Goal: Information Seeking & Learning: Compare options

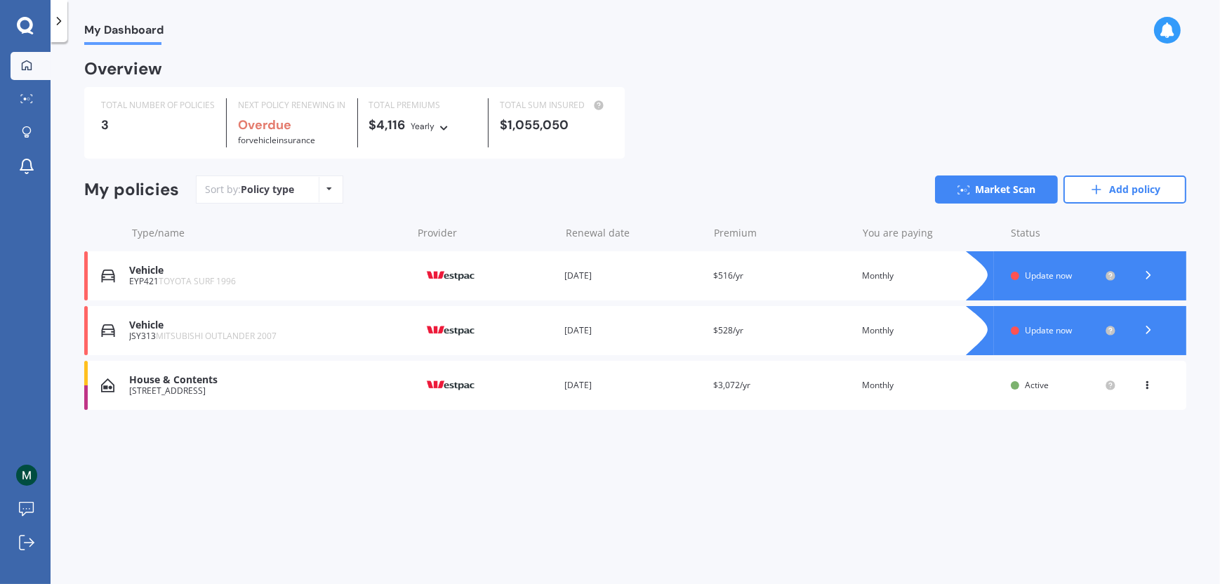
click at [1142, 389] on div "View option View policy Delete" at bounding box center [1148, 385] width 13 height 14
click at [1142, 389] on div "View option" at bounding box center [1115, 385] width 139 height 25
click at [1023, 383] on div "Active" at bounding box center [1063, 385] width 105 height 11
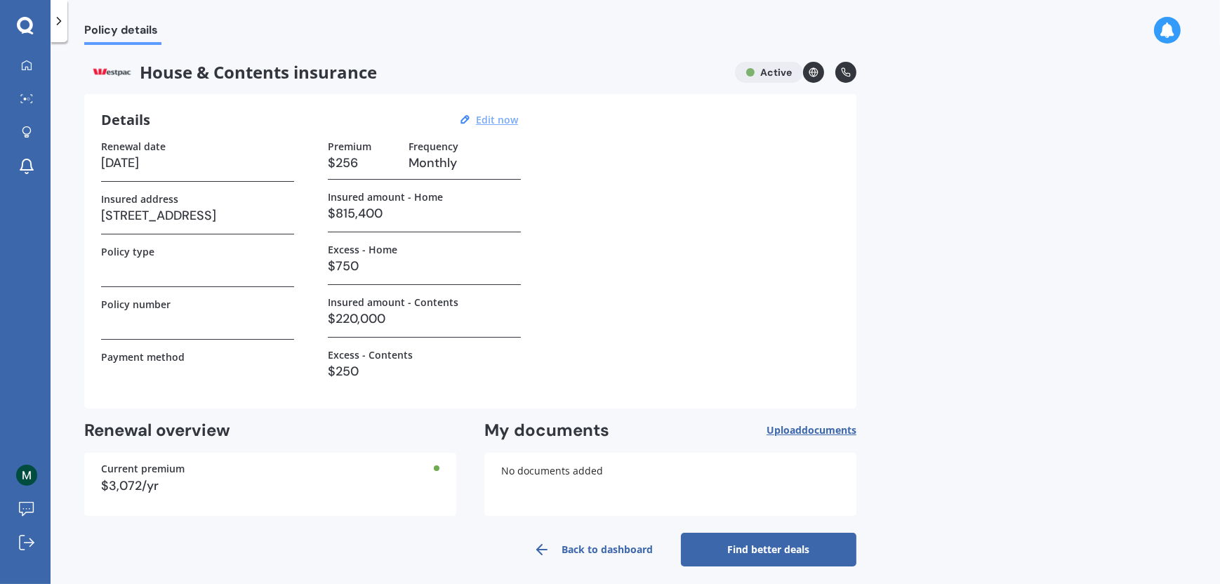
click at [500, 114] on u "Edit now" at bounding box center [497, 119] width 42 height 13
select select "01"
select select "02"
select select "2026"
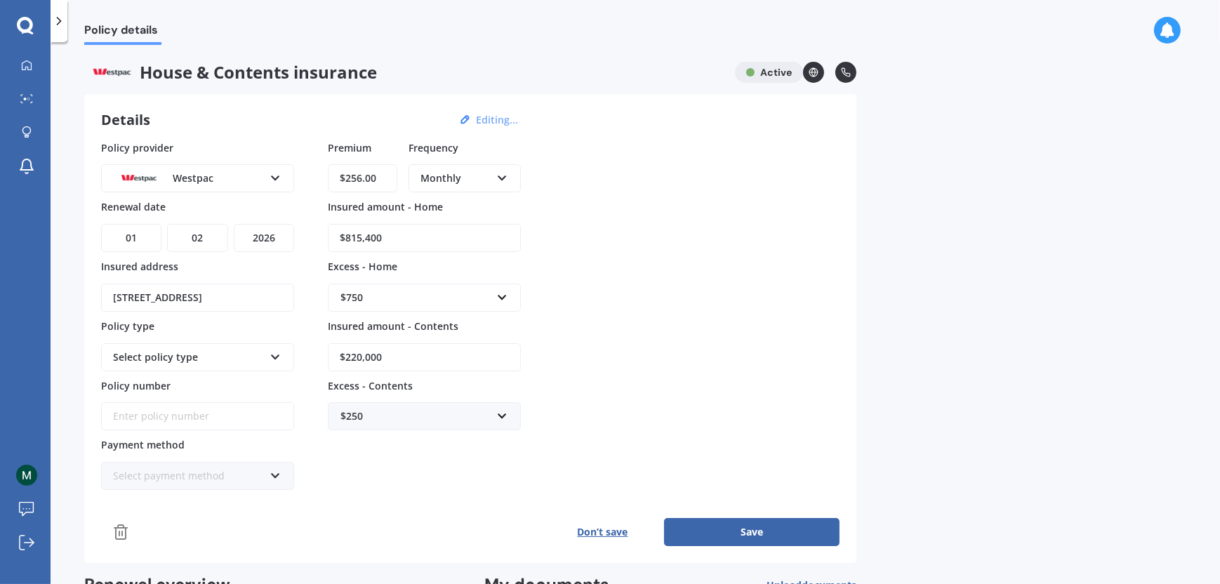
click at [407, 241] on input "$815,400" at bounding box center [424, 238] width 193 height 28
drag, startPoint x: 406, startPoint y: 241, endPoint x: 312, endPoint y: 241, distance: 94.0
click at [312, 241] on div "Policy provider Westpac AA AMI AMP ANZ ASB Ando BNZ Co-Operative Bank FMG Initi…" at bounding box center [470, 315] width 738 height 350
type input "$1,200,000"
click at [502, 292] on input "text" at bounding box center [419, 297] width 180 height 27
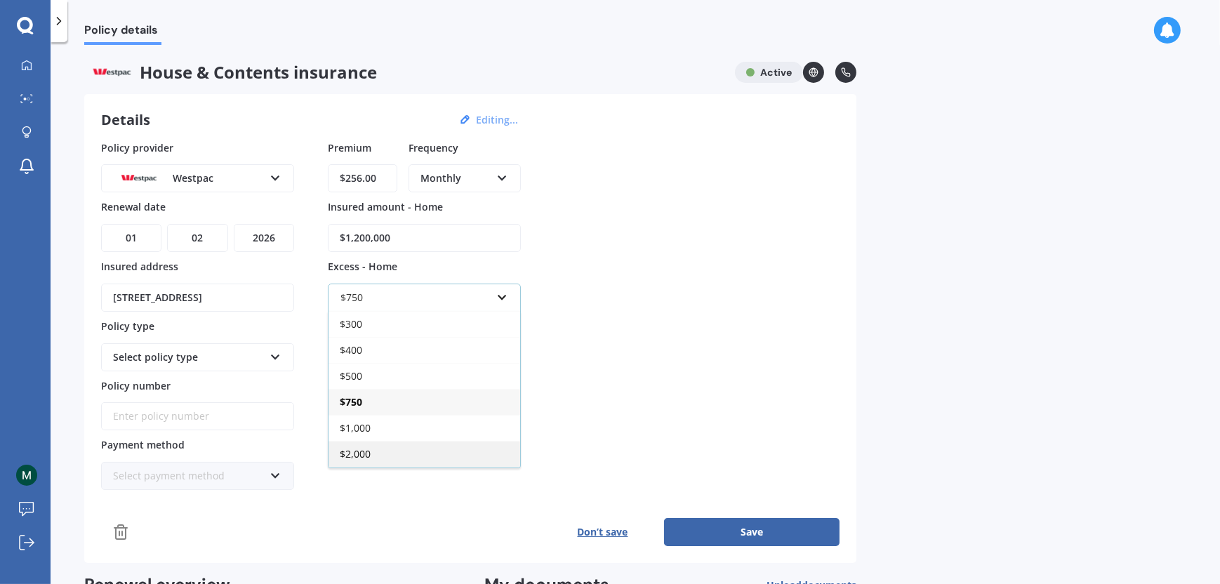
click at [389, 451] on div "$2,000" at bounding box center [424, 454] width 192 height 26
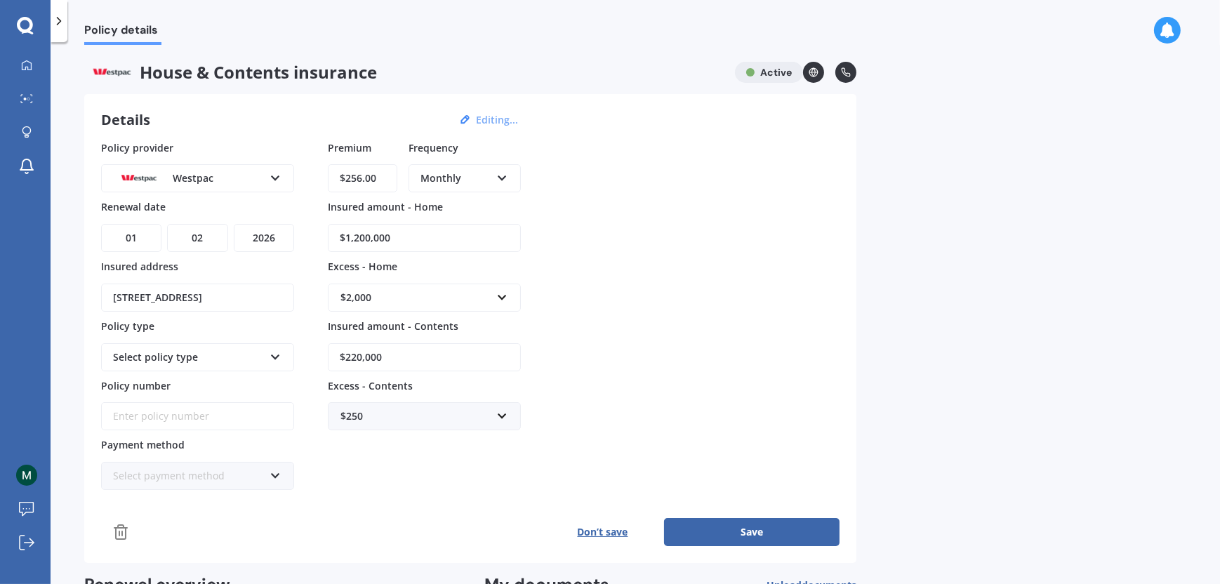
click at [399, 347] on input "$220,000" at bounding box center [424, 357] width 193 height 28
drag, startPoint x: 399, startPoint y: 347, endPoint x: 378, endPoint y: 341, distance: 22.0
click at [373, 344] on input "$220,000" at bounding box center [424, 357] width 193 height 28
click at [505, 292] on input "text" at bounding box center [419, 297] width 180 height 27
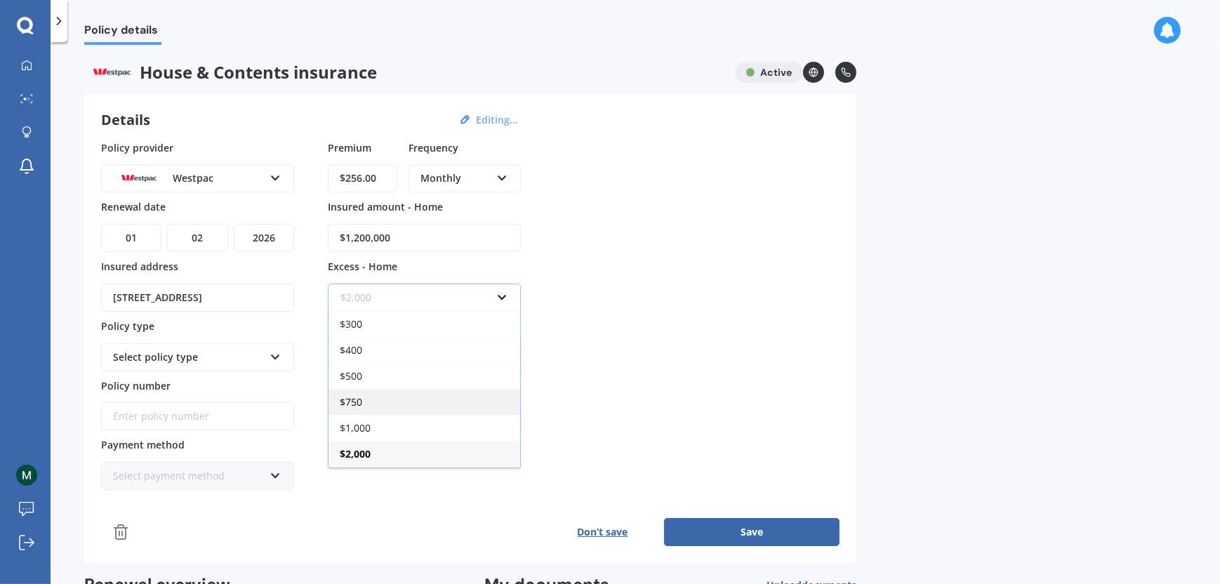
scroll to position [24, 0]
click at [366, 449] on span "$2,500" at bounding box center [355, 455] width 31 height 13
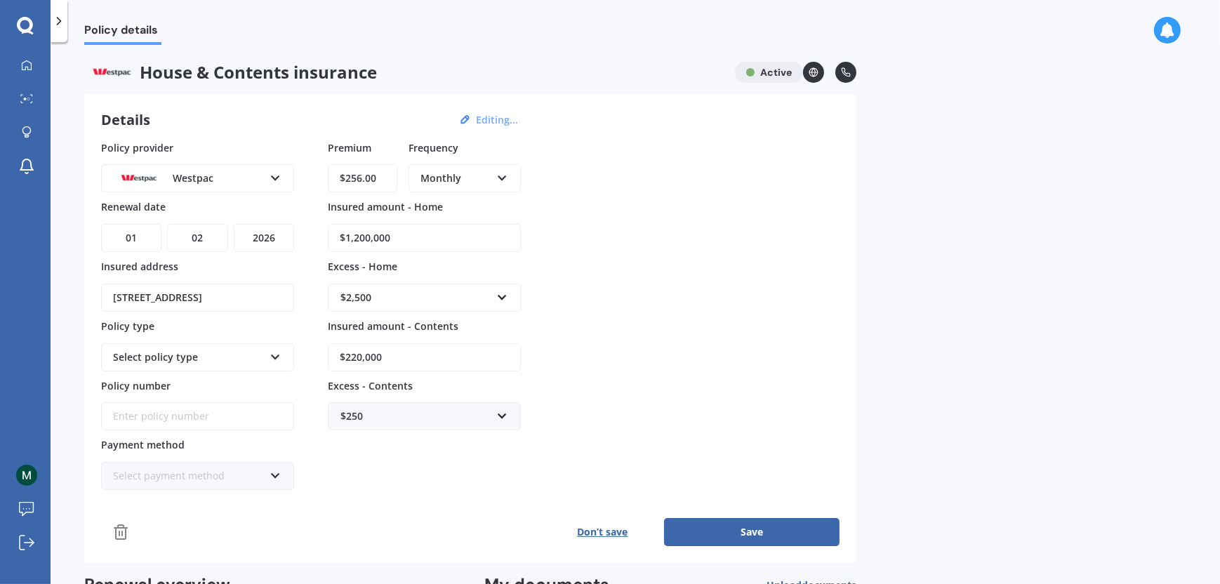
drag, startPoint x: 400, startPoint y: 348, endPoint x: 301, endPoint y: 348, distance: 99.0
click at [301, 348] on div "Policy provider Westpac AA AMI AMP ANZ ASB Ando BNZ Co-Operative Bank FMG Initi…" at bounding box center [470, 315] width 738 height 350
type input "$300,000"
click at [497, 409] on input "text" at bounding box center [419, 416] width 180 height 27
click at [357, 542] on span "$750" at bounding box center [351, 546] width 22 height 13
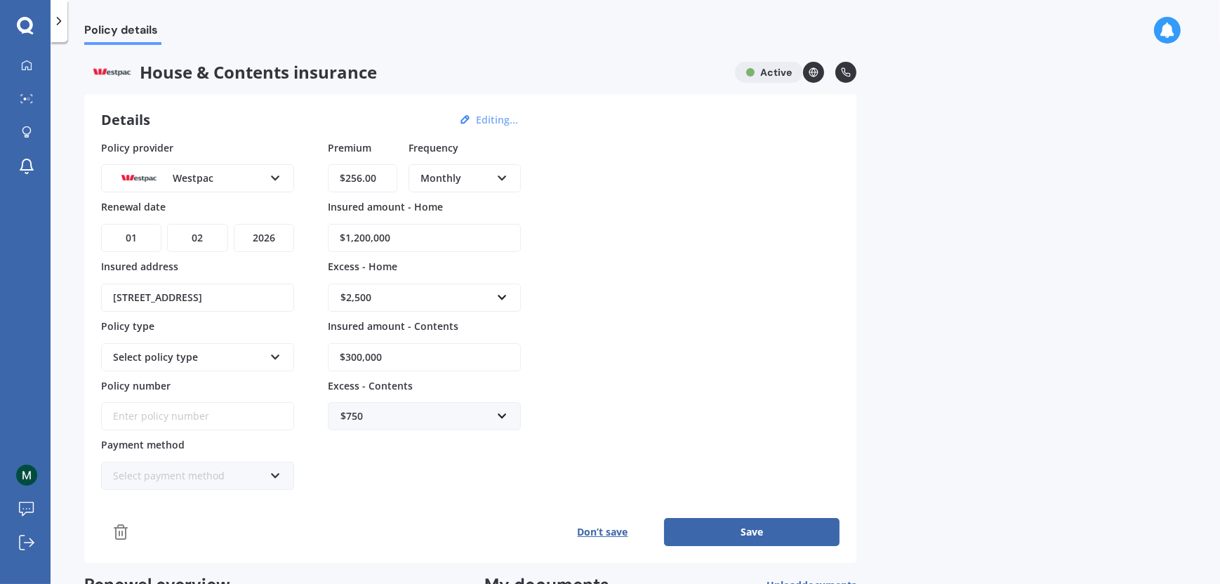
click at [273, 352] on icon at bounding box center [275, 354] width 12 height 10
click at [239, 377] on span "Comprehensive Home and Contents" at bounding box center [176, 388] width 125 height 23
click at [387, 180] on input "$256.00" at bounding box center [362, 178] width 69 height 28
click at [359, 176] on input "$256.00" at bounding box center [362, 178] width 69 height 28
type input "$280.00"
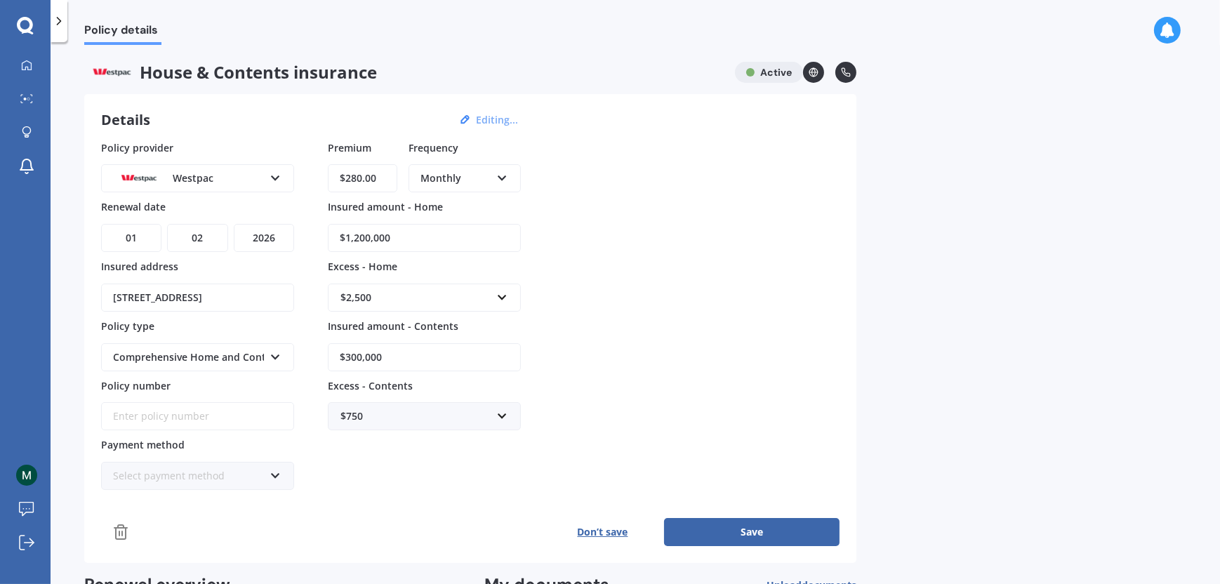
click at [670, 229] on div "Policy provider Westpac AA AMI AMP ANZ ASB Ando BNZ Co-Operative Bank FMG Initi…" at bounding box center [470, 315] width 738 height 350
click at [695, 524] on button "Save" at bounding box center [751, 532] width 175 height 28
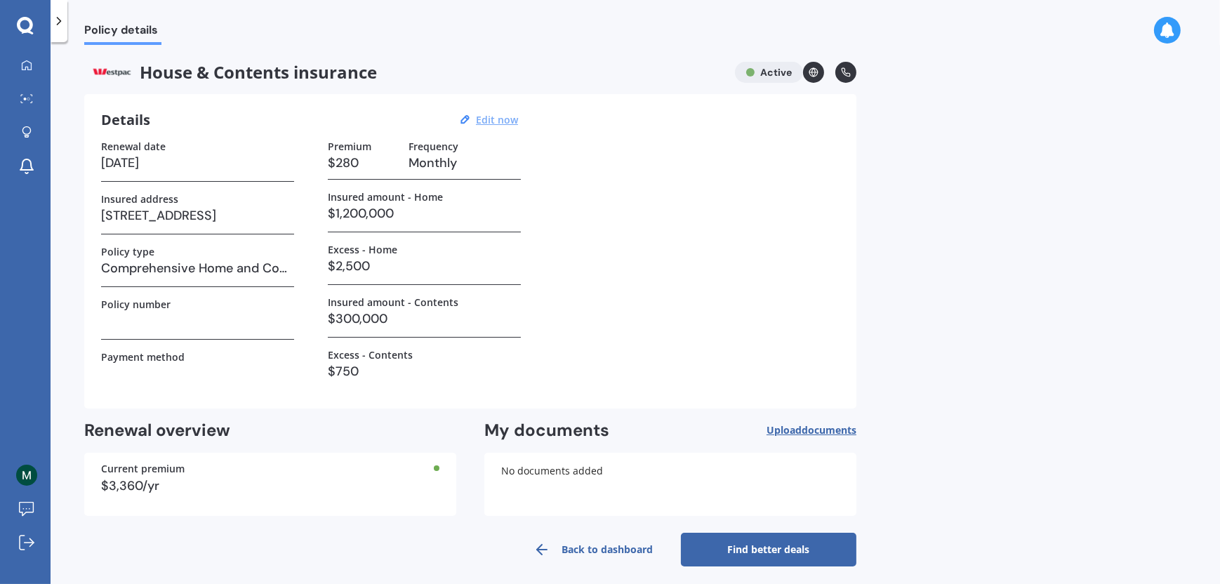
click at [708, 545] on link "Find better deals" at bounding box center [768, 550] width 175 height 34
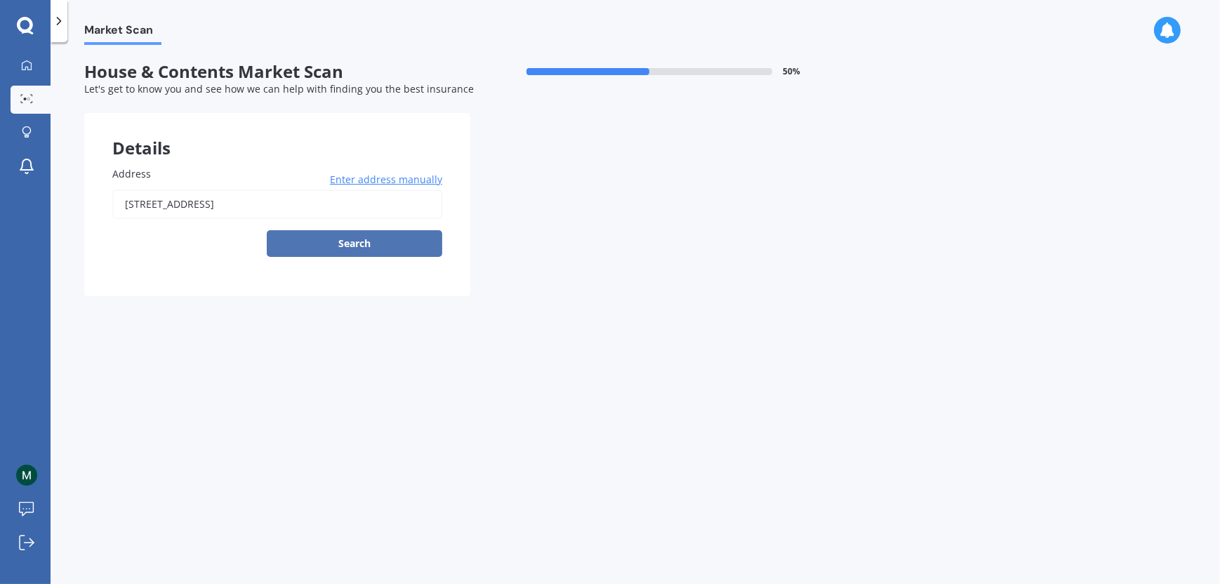
click at [335, 255] on button "Search" at bounding box center [354, 243] width 175 height 27
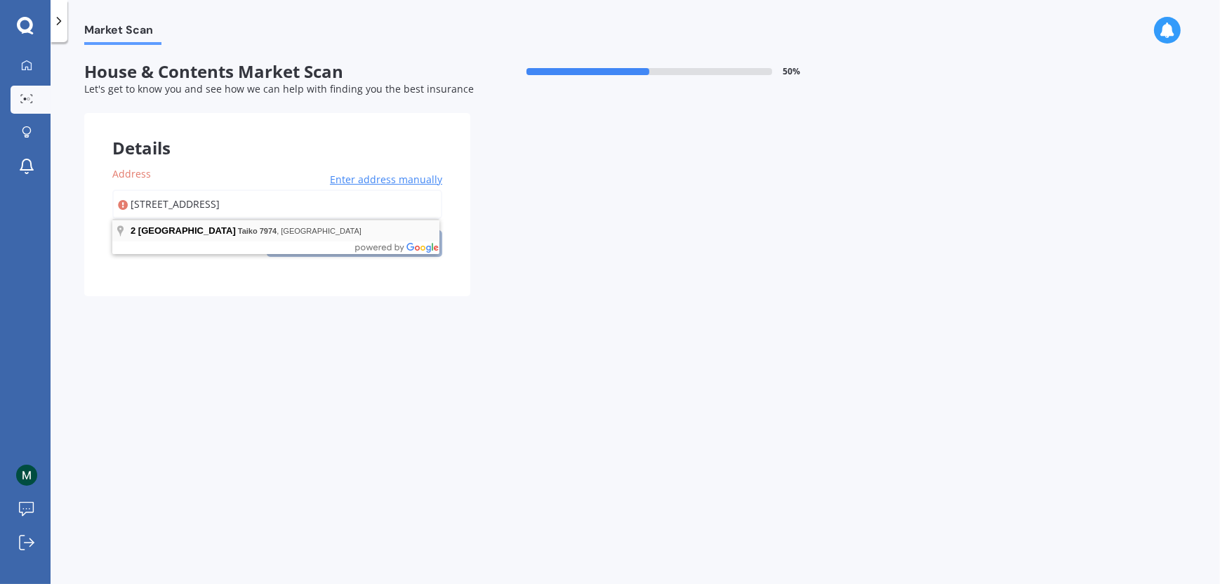
type input "2 Pareora Ford Road, Taiko 7974"
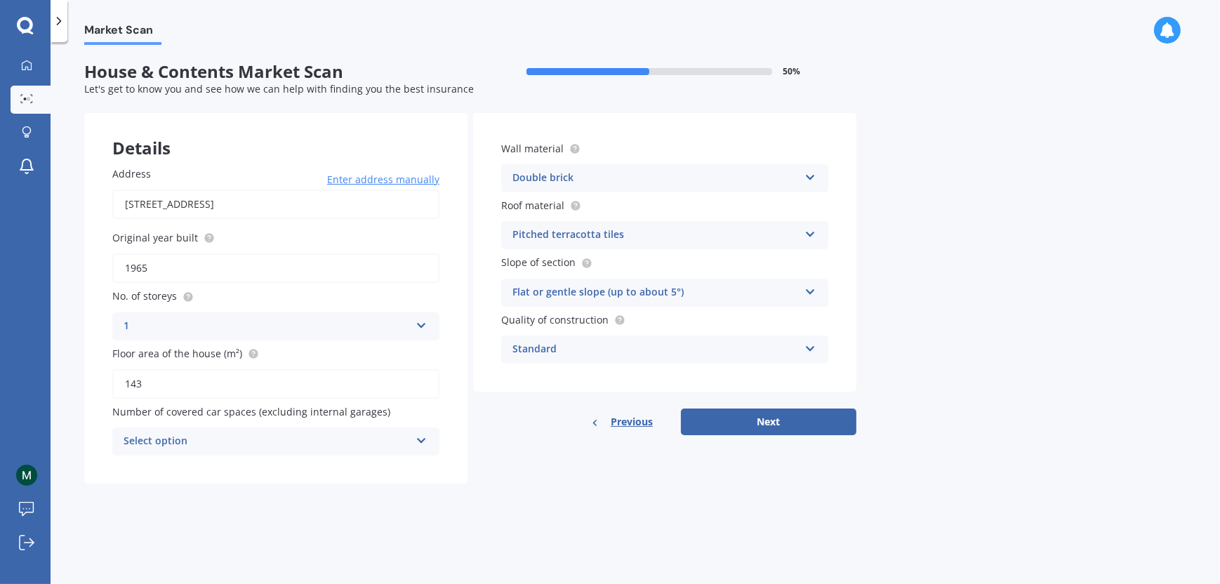
click at [810, 230] on icon at bounding box center [810, 232] width 12 height 10
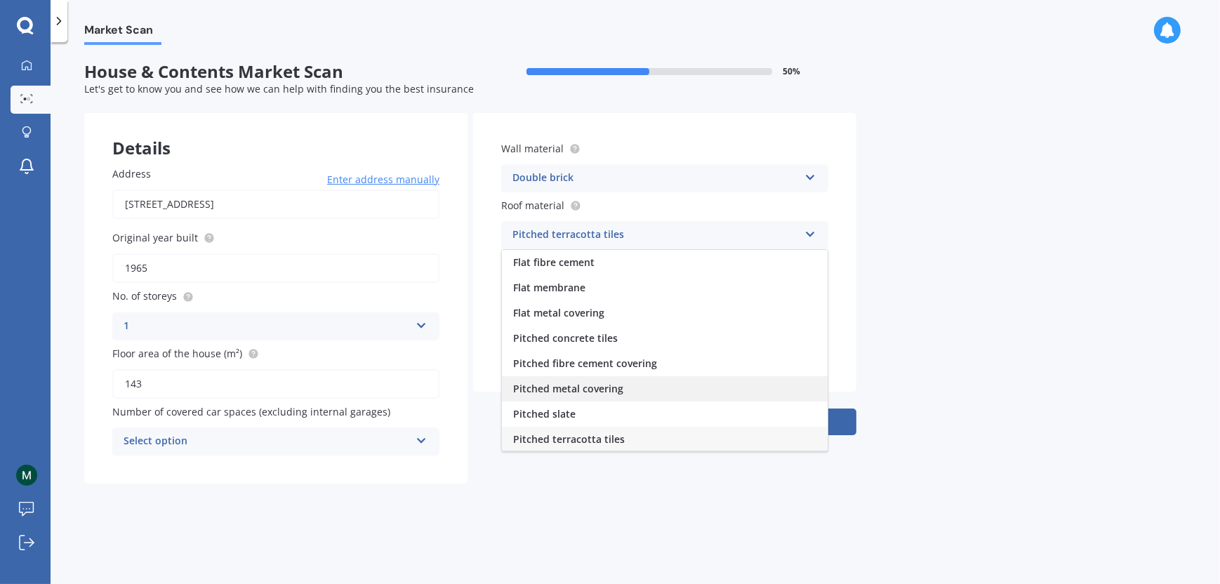
click at [585, 387] on span "Pitched metal covering" at bounding box center [568, 388] width 110 height 13
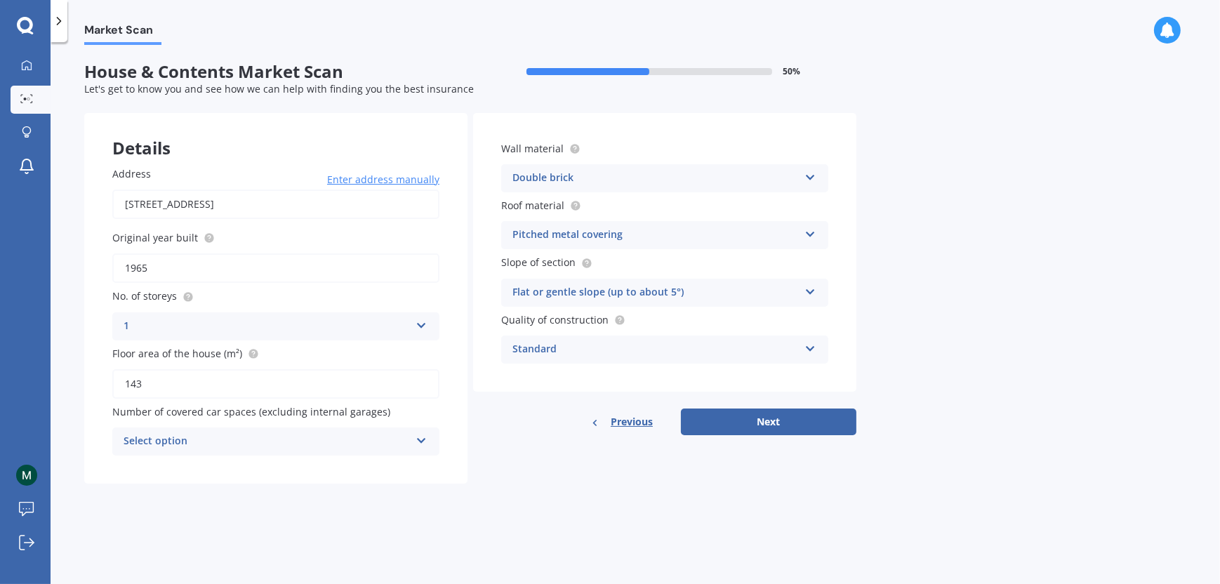
click at [415, 439] on icon at bounding box center [421, 438] width 12 height 10
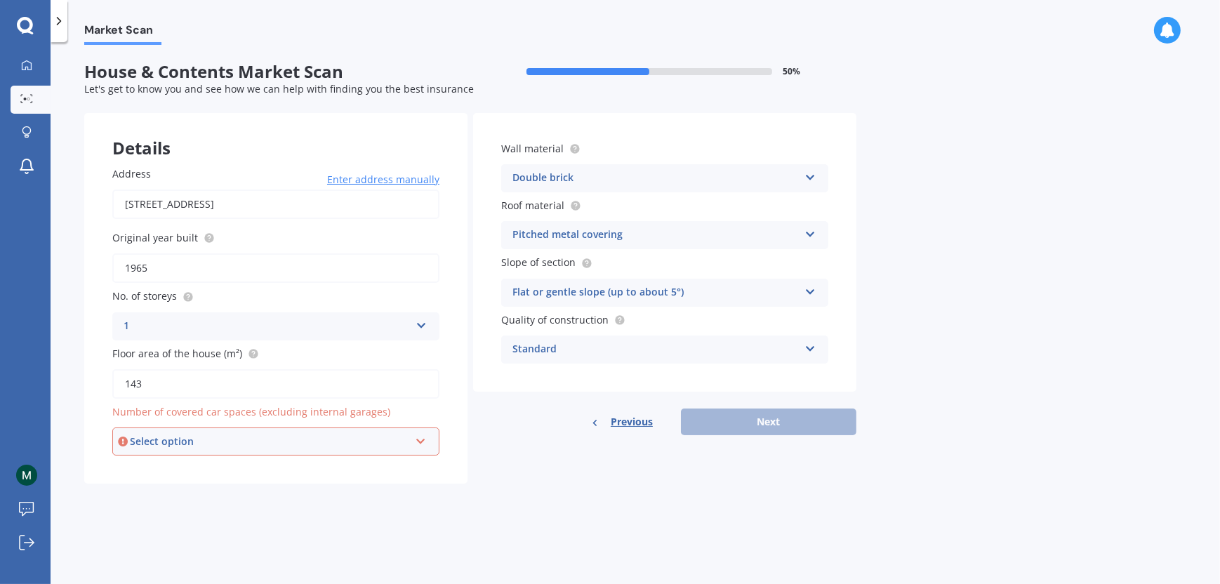
click at [415, 439] on icon at bounding box center [421, 439] width 12 height 10
click at [637, 460] on div "Details Address 2 Pareora Ford Road, Taiko 7974 Enter address manually Search O…" at bounding box center [470, 298] width 772 height 371
click at [414, 438] on div "Select option 0 1 2 3 4 5+" at bounding box center [275, 441] width 327 height 28
drag, startPoint x: 161, startPoint y: 288, endPoint x: 177, endPoint y: 291, distance: 16.3
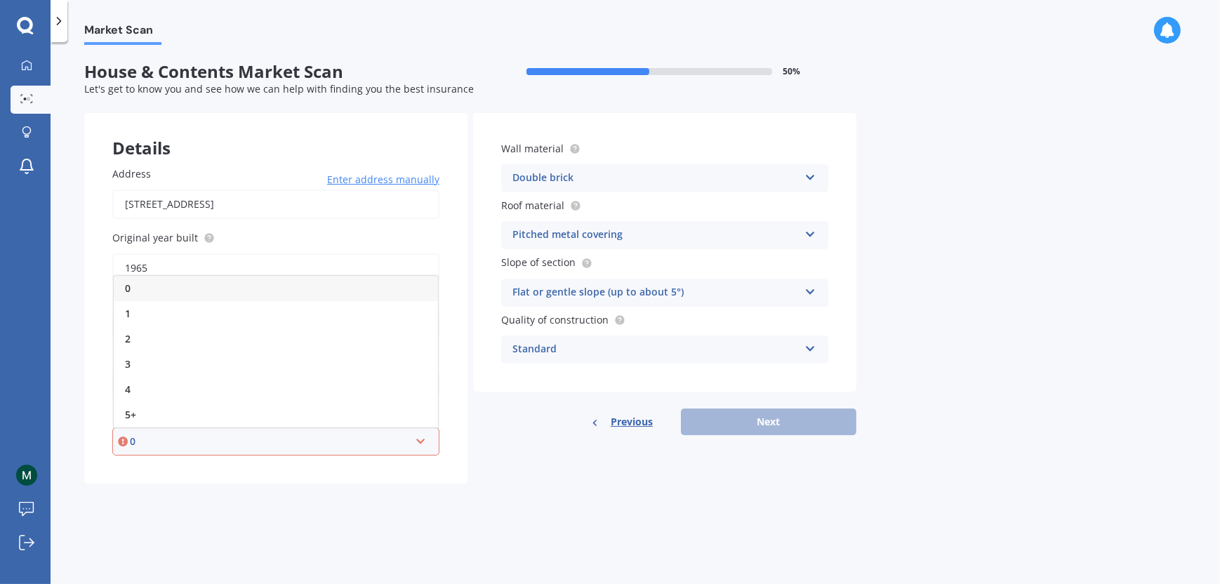
click at [161, 288] on div "0" at bounding box center [276, 288] width 324 height 25
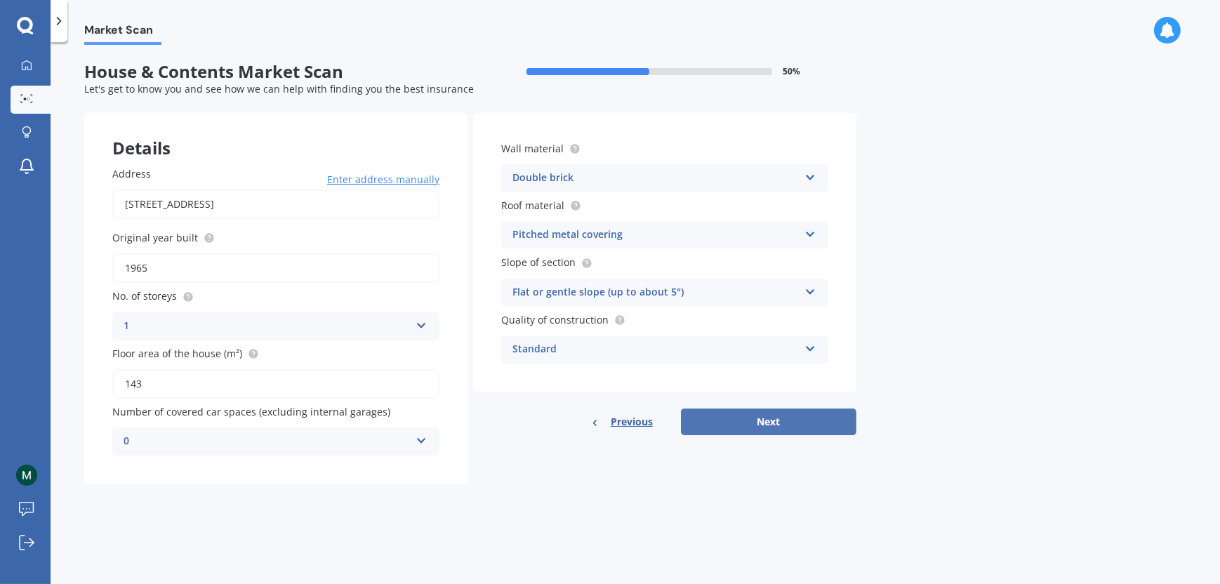
click at [806, 418] on button "Next" at bounding box center [768, 421] width 175 height 27
select select "23"
select select "06"
select select "1970"
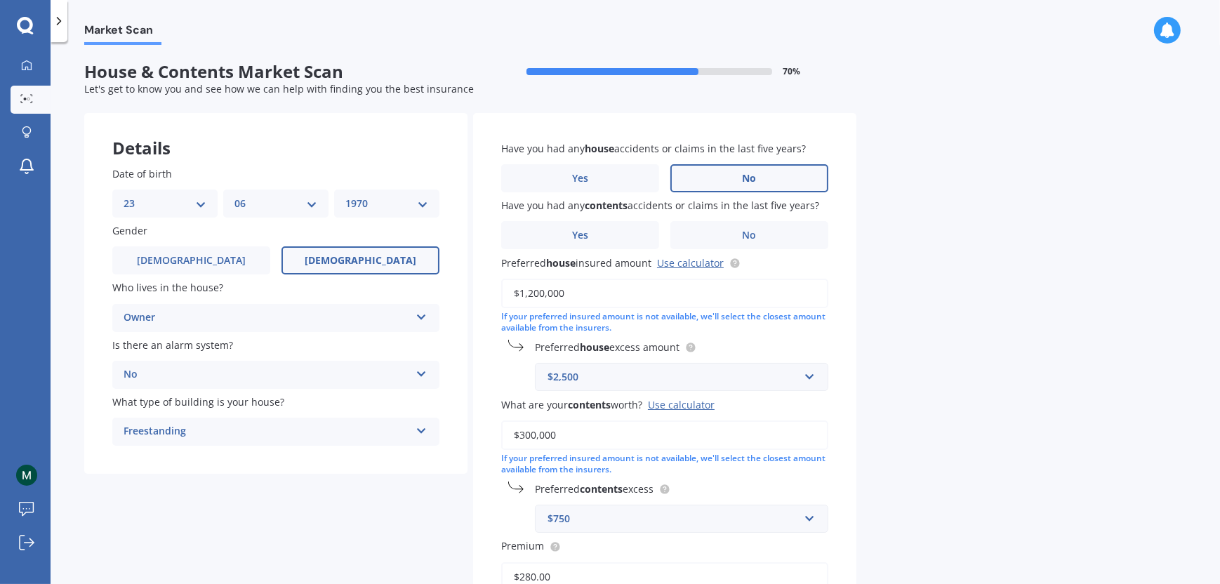
click at [756, 178] on label "No" at bounding box center [749, 178] width 158 height 28
click at [0, 0] on input "No" at bounding box center [0, 0] width 0 height 0
click at [757, 225] on label "No" at bounding box center [749, 235] width 158 height 28
click at [0, 0] on input "No" at bounding box center [0, 0] width 0 height 0
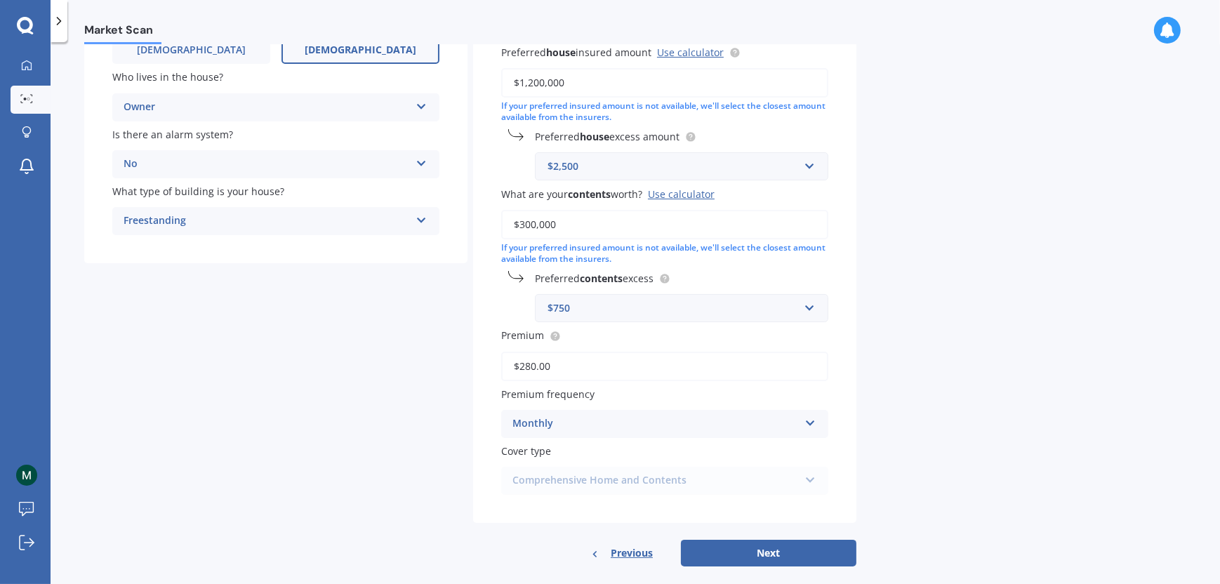
scroll to position [225, 0]
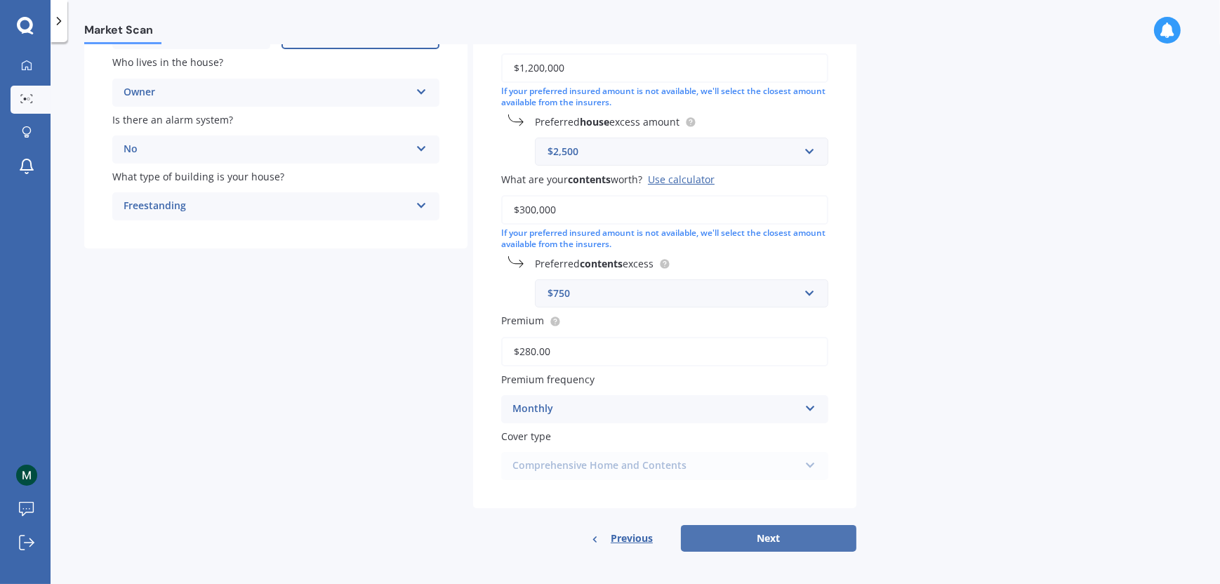
click at [777, 532] on button "Next" at bounding box center [768, 538] width 175 height 27
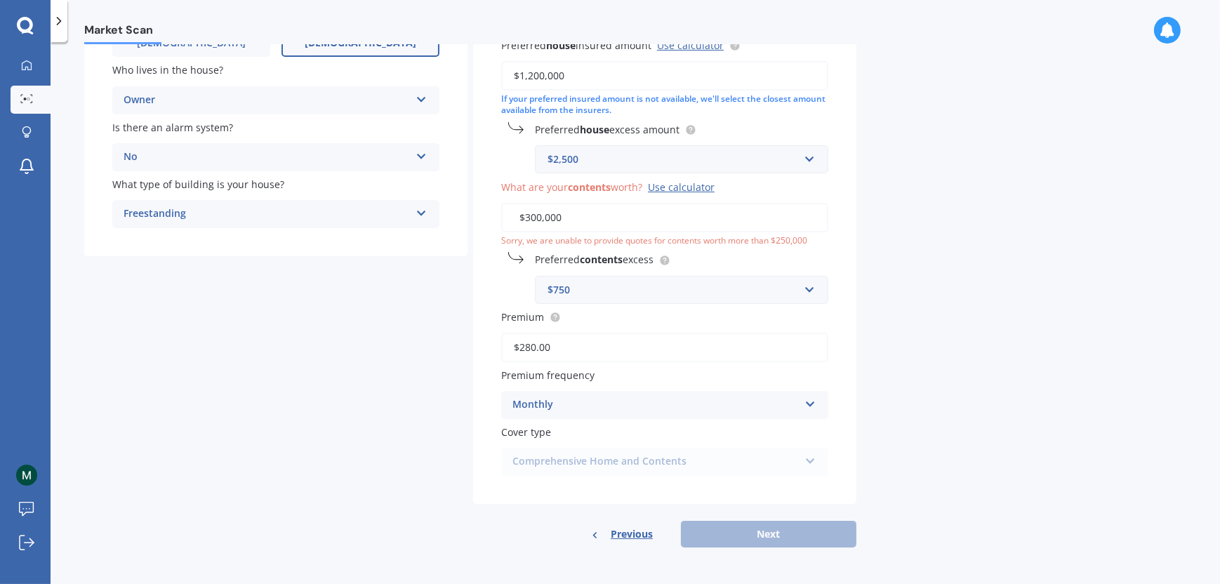
scroll to position [214, 0]
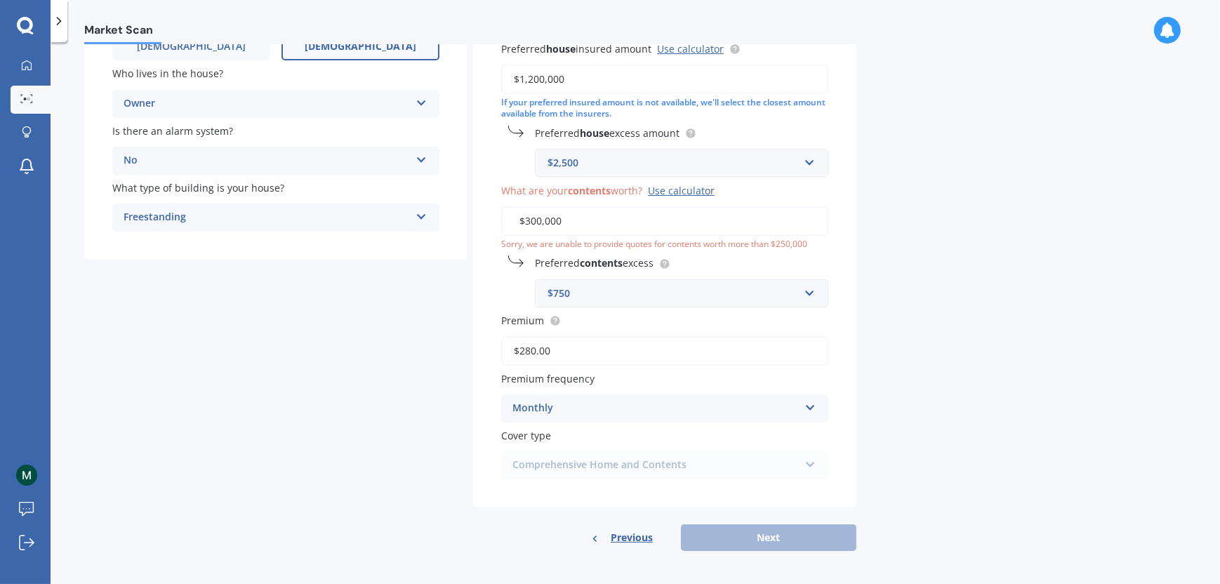
click at [540, 215] on input "$300,000" at bounding box center [664, 220] width 327 height 29
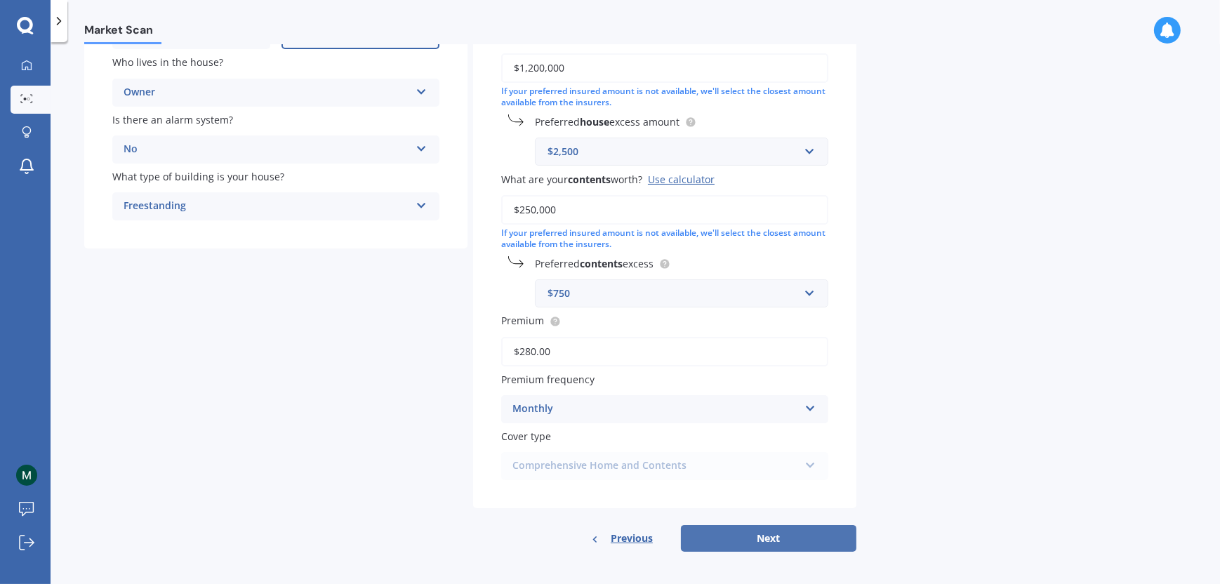
type input "$250,000"
click at [734, 542] on button "Next" at bounding box center [768, 538] width 175 height 27
select select "23"
select select "06"
select select "1970"
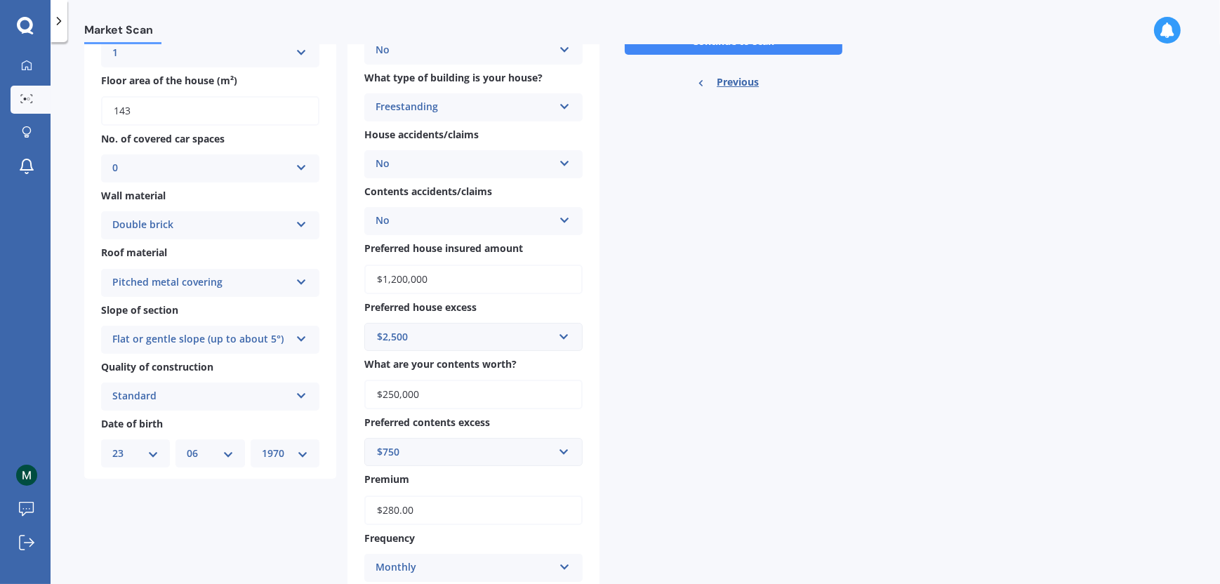
scroll to position [0, 0]
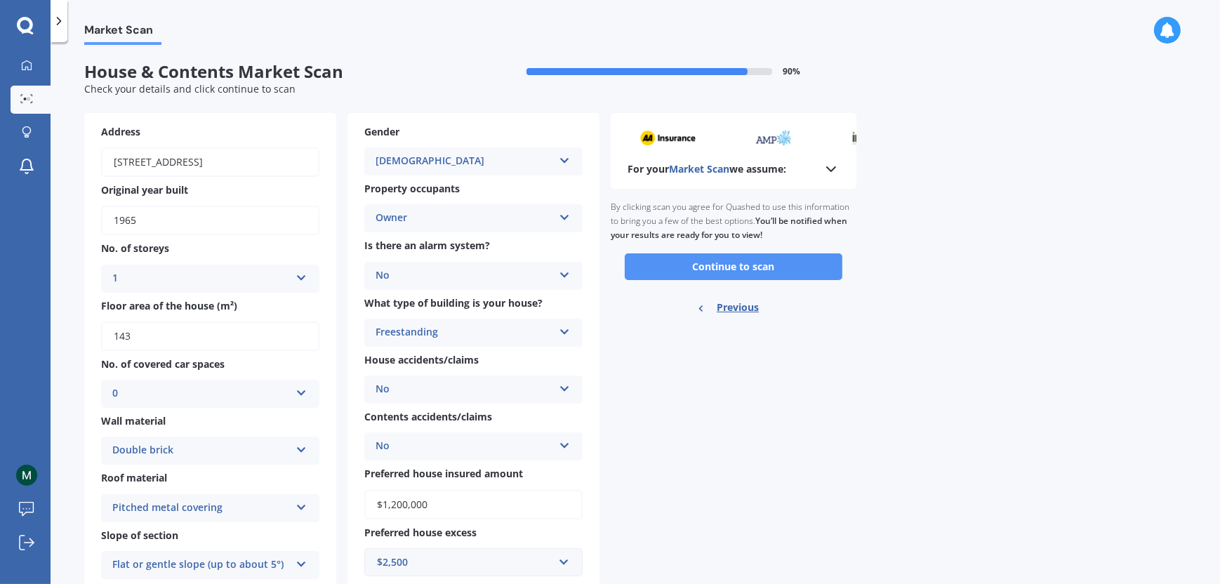
click at [753, 264] on button "Continue to scan" at bounding box center [734, 266] width 218 height 27
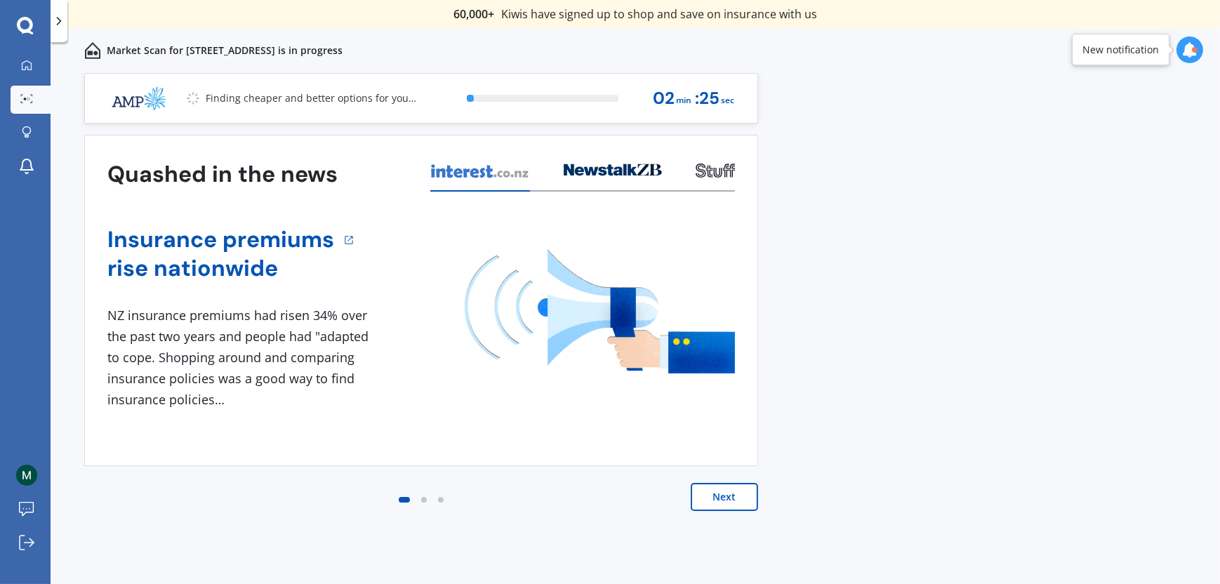
click at [716, 498] on button "Next" at bounding box center [724, 497] width 67 height 28
